Goal: Check status: Check status

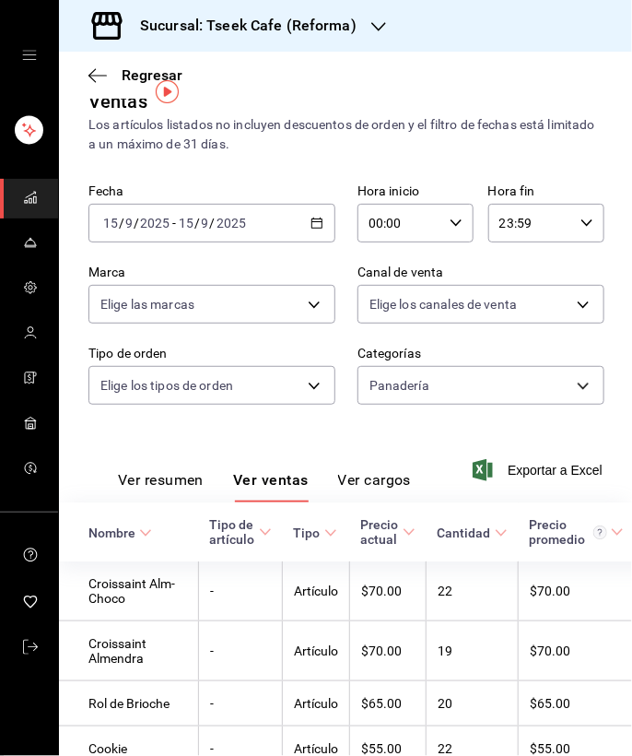
click at [192, 204] on div "[DATE] [DATE] - [DATE] [DATE]" at bounding box center [212, 223] width 247 height 39
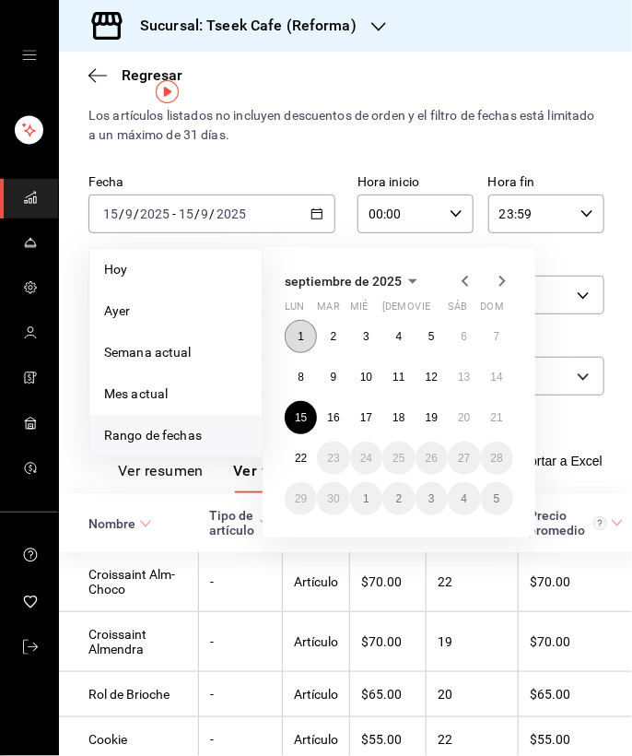
click at [311, 346] on button "1" at bounding box center [301, 336] width 32 height 33
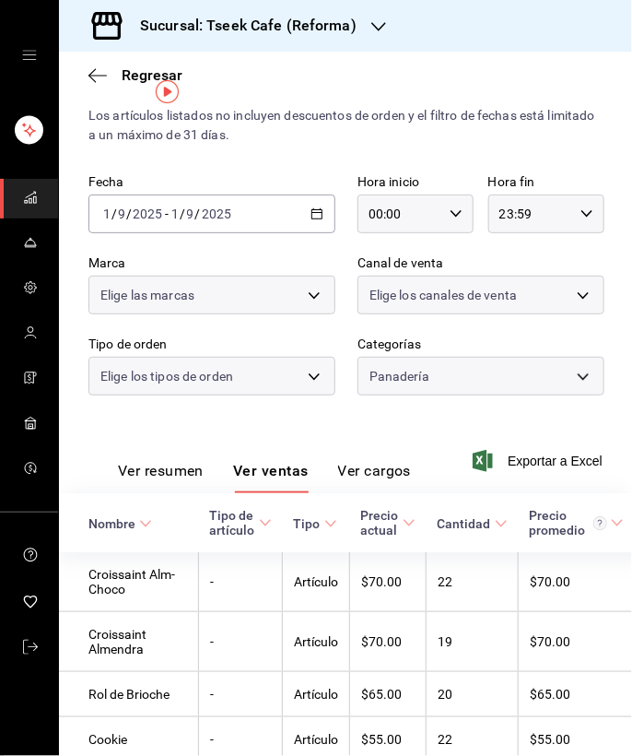
scroll to position [26, 0]
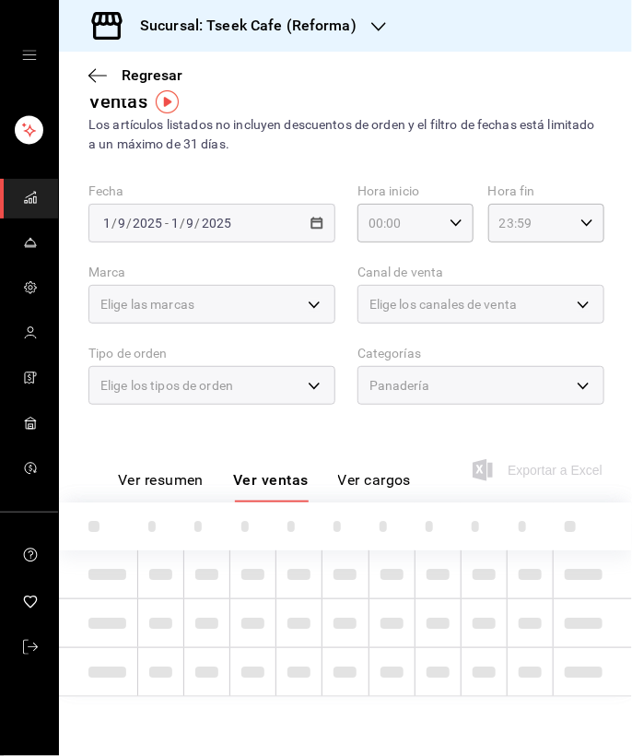
click at [264, 29] on h3 "Sucursal: Tseek Cafe (Reforma)" at bounding box center [240, 26] width 231 height 22
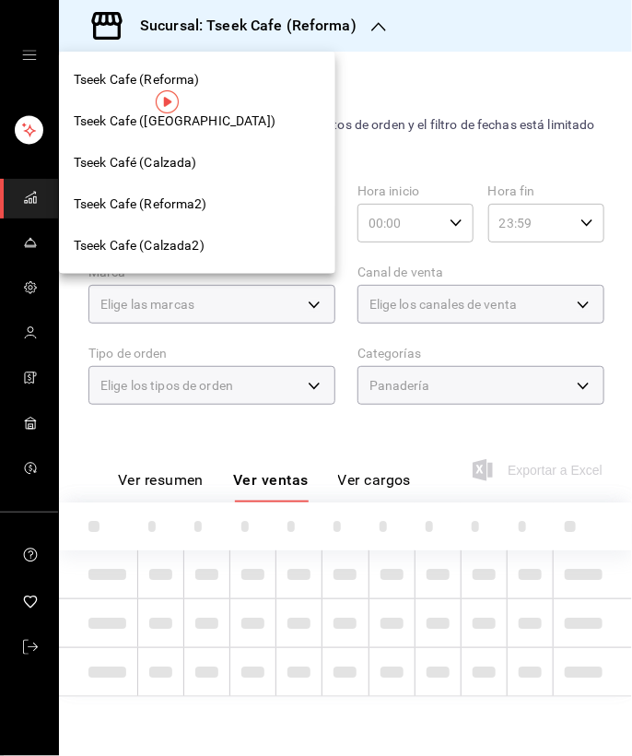
scroll to position [35, 0]
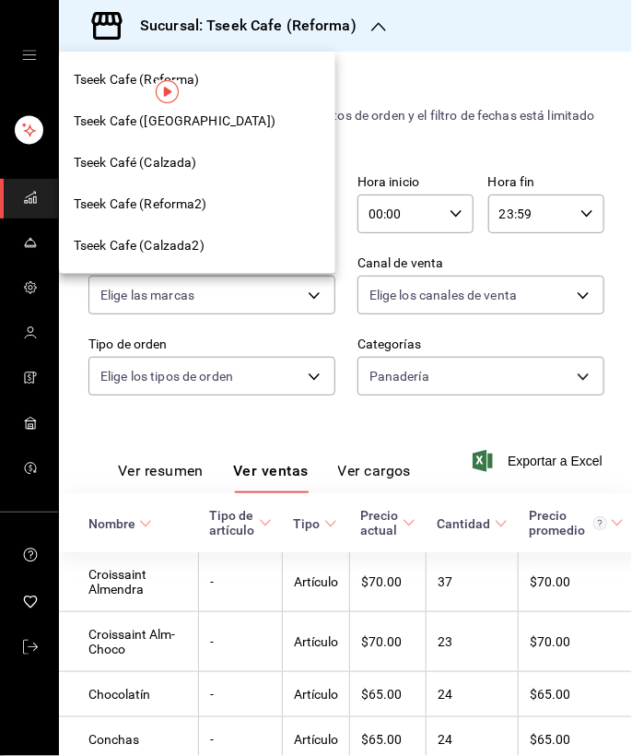
click at [230, 91] on div "Tseek Cafe (Reforma)" at bounding box center [197, 79] width 277 height 41
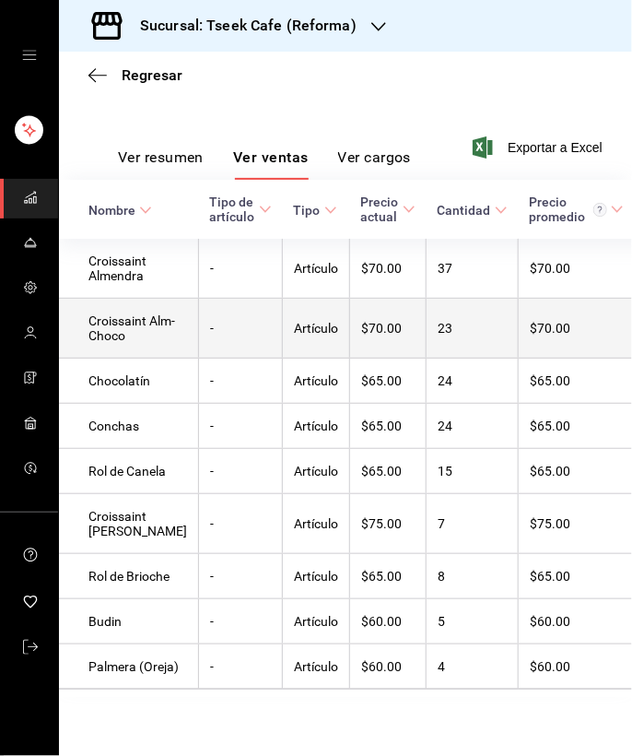
scroll to position [0, 0]
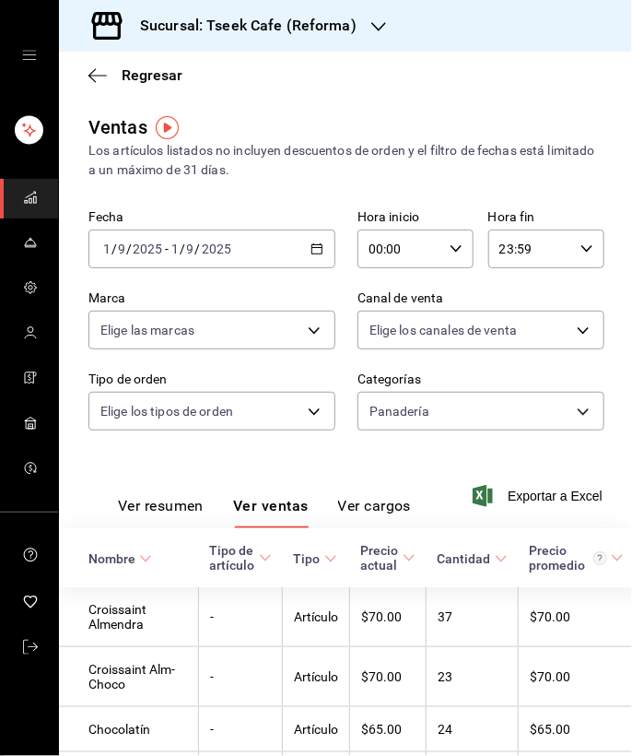
click at [199, 265] on div "[DATE] [DATE] - [DATE] [DATE]" at bounding box center [212, 249] width 247 height 39
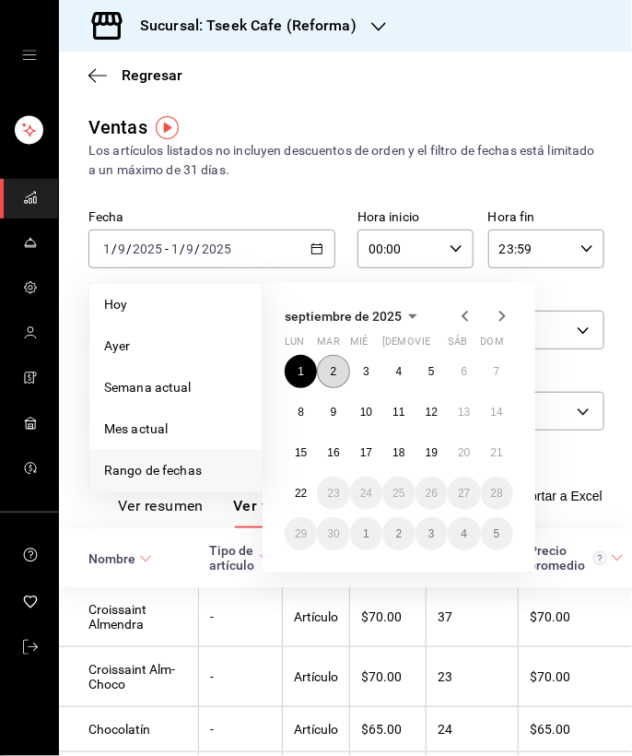
click at [330, 360] on button "2" at bounding box center [333, 371] width 32 height 33
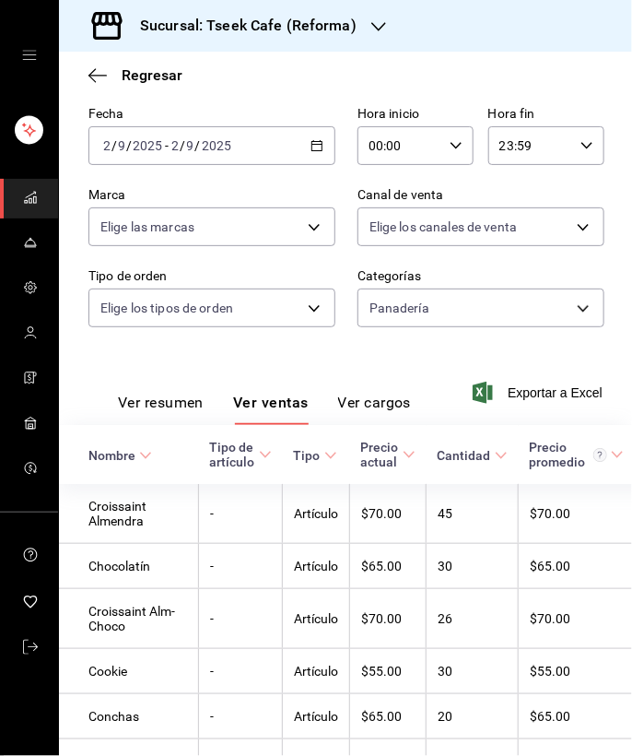
scroll to position [98, 0]
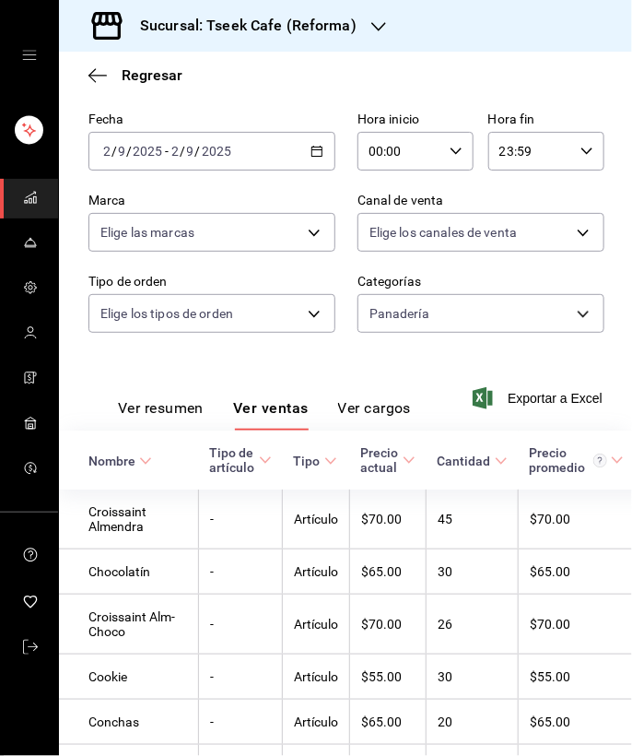
click at [124, 166] on div "[DATE] [DATE] - [DATE] [DATE]" at bounding box center [212, 151] width 247 height 39
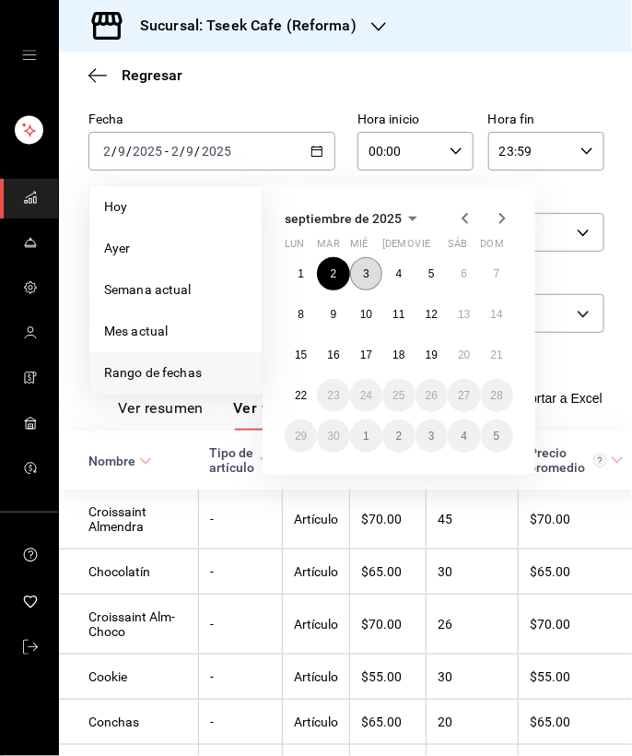
click at [370, 266] on button "3" at bounding box center [366, 273] width 32 height 33
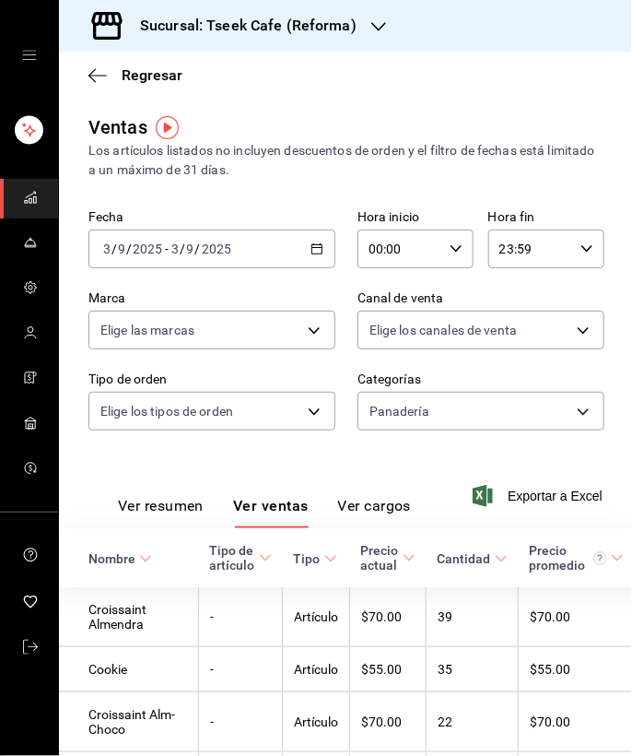
click at [288, 250] on div "[DATE] [DATE] - [DATE] [DATE]" at bounding box center [212, 249] width 247 height 39
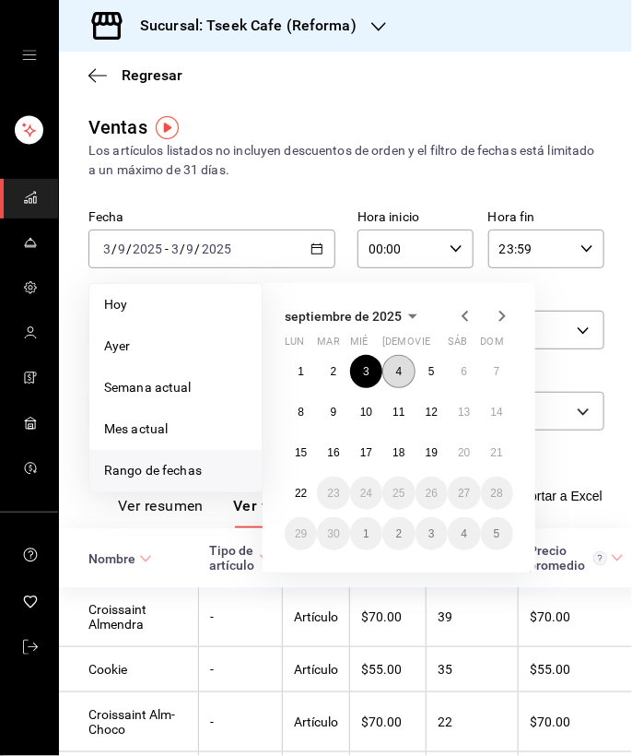
click at [400, 371] on abbr "4" at bounding box center [399, 371] width 6 height 13
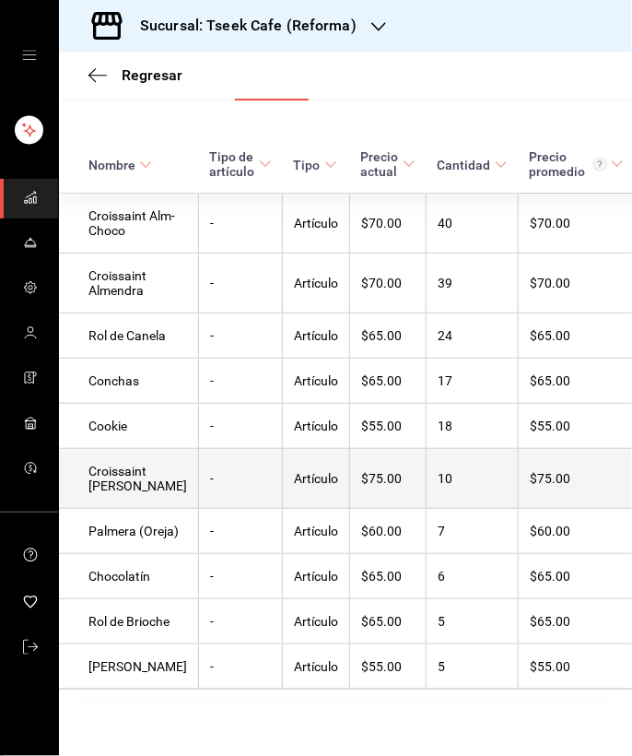
scroll to position [498, 0]
